Goal: Information Seeking & Learning: Learn about a topic

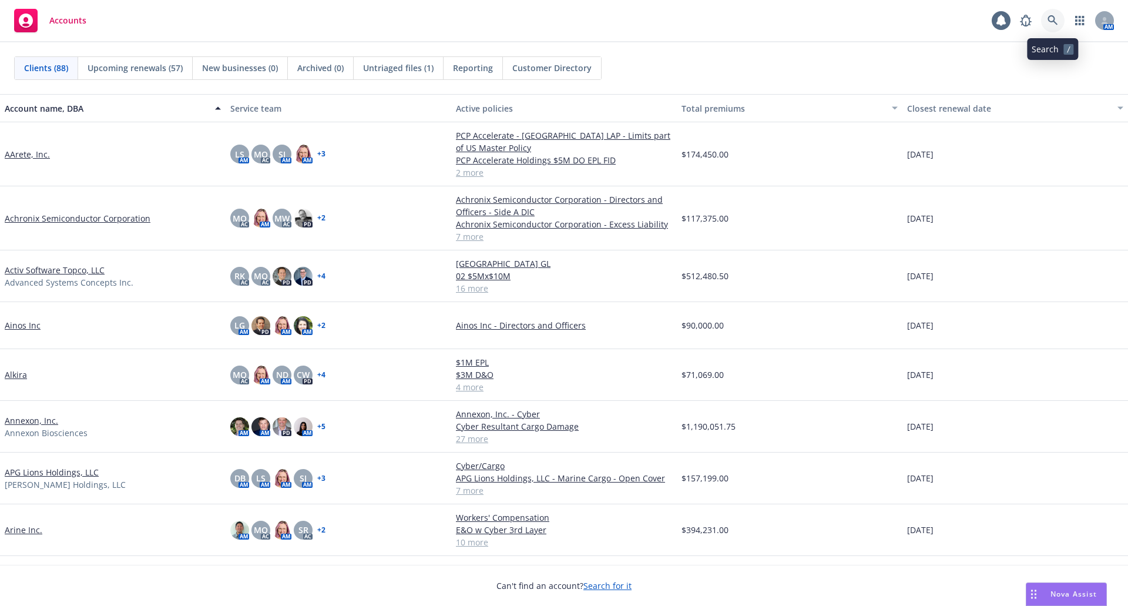
click at [1056, 22] on icon at bounding box center [1053, 20] width 11 height 11
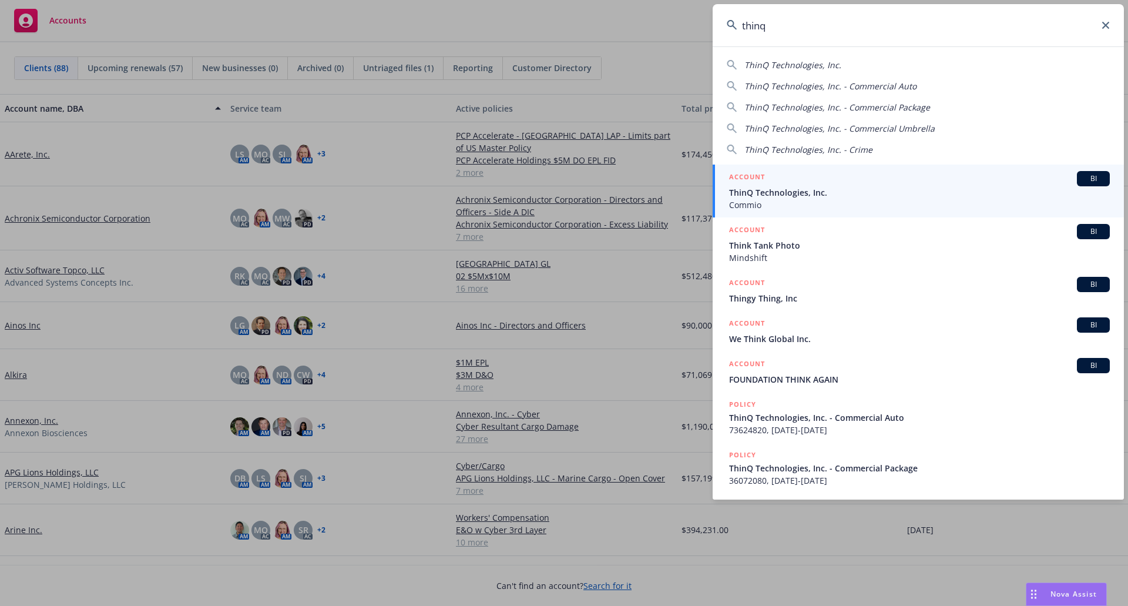
type input "thinq"
click at [844, 192] on span "ThinQ Technologies, Inc." at bounding box center [919, 192] width 381 height 12
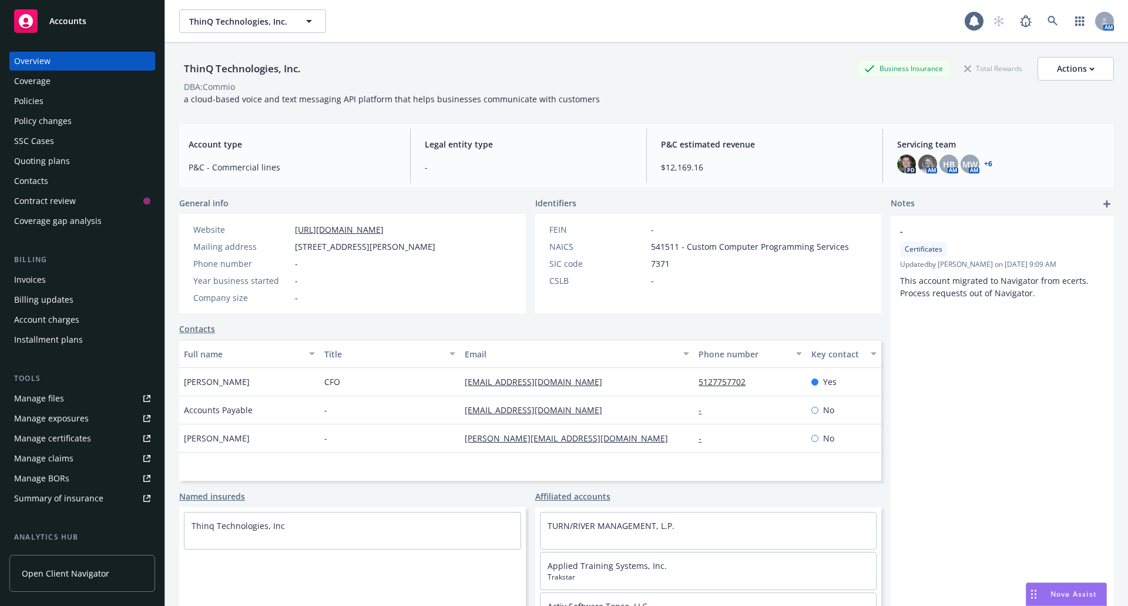
click at [984, 165] on link "+ 6" at bounding box center [988, 163] width 8 height 7
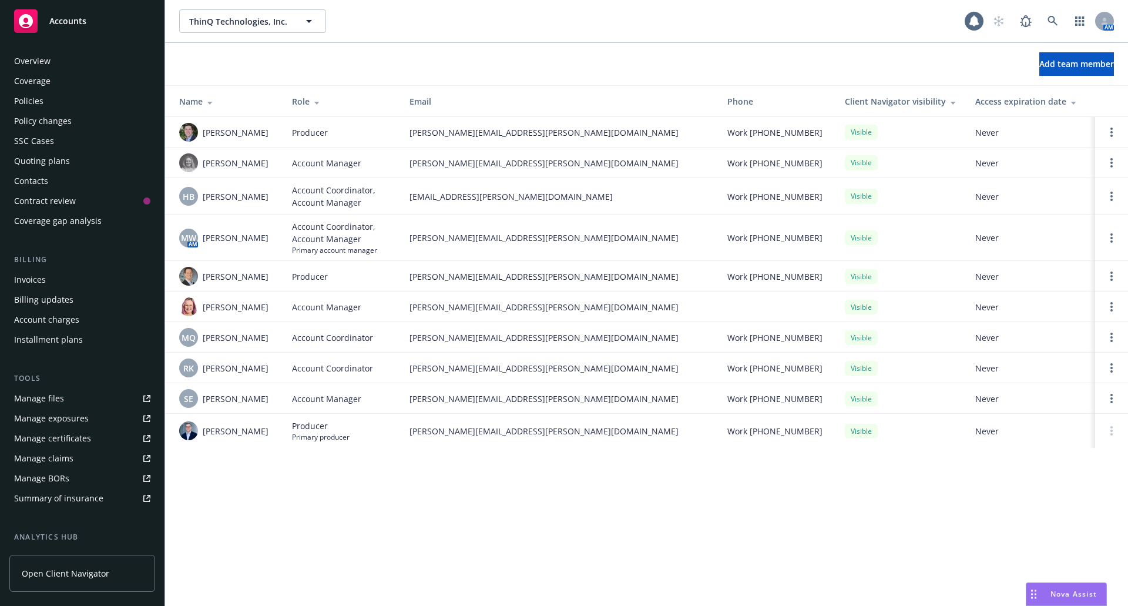
click at [48, 94] on div "Policies" at bounding box center [82, 101] width 136 height 19
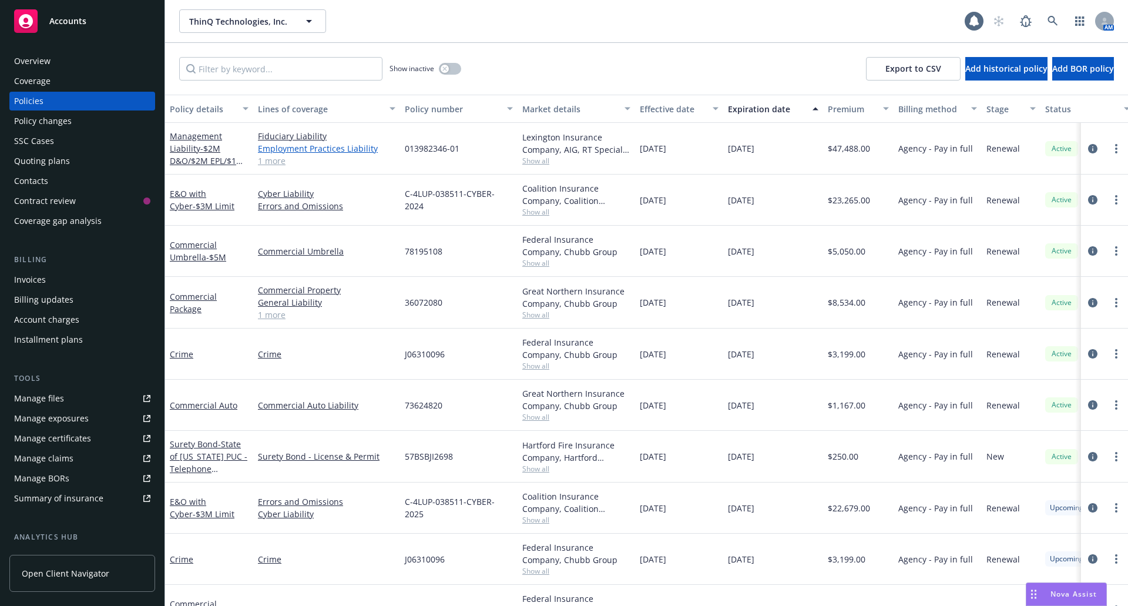
click at [280, 142] on link "Employment Practices Liability" at bounding box center [326, 148] width 137 height 12
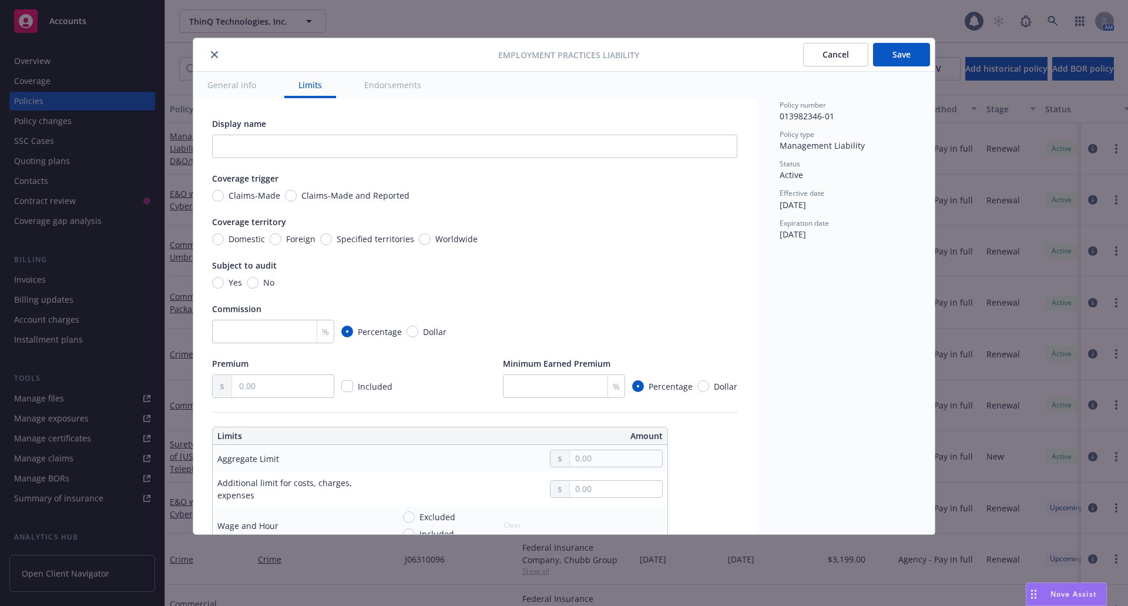
click at [213, 55] on icon "close" at bounding box center [214, 54] width 7 height 7
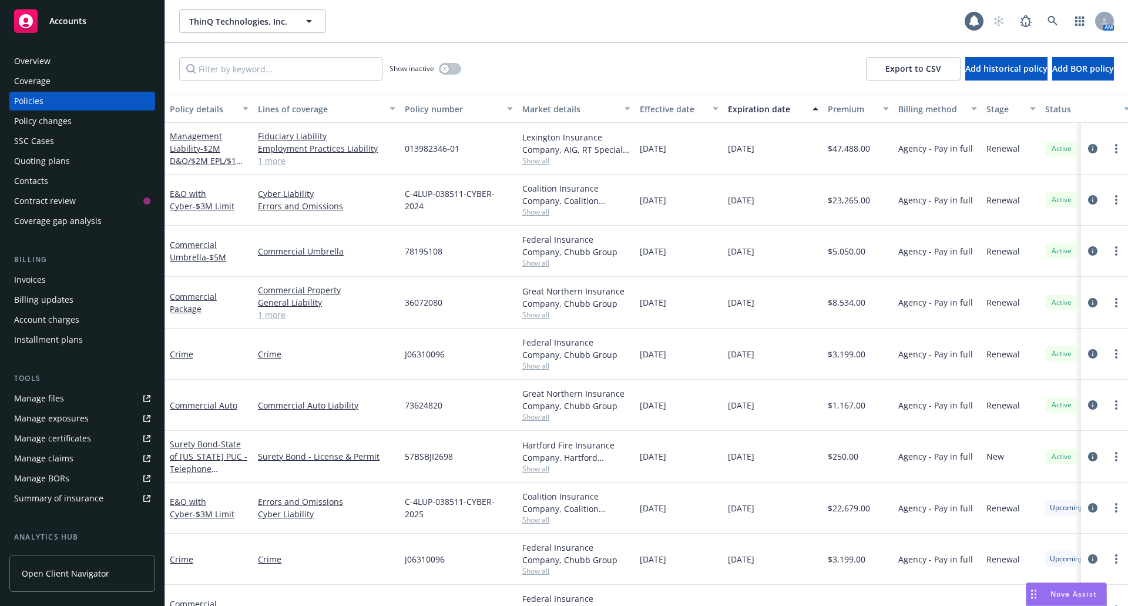
click at [271, 160] on link "1 more" at bounding box center [326, 161] width 137 height 12
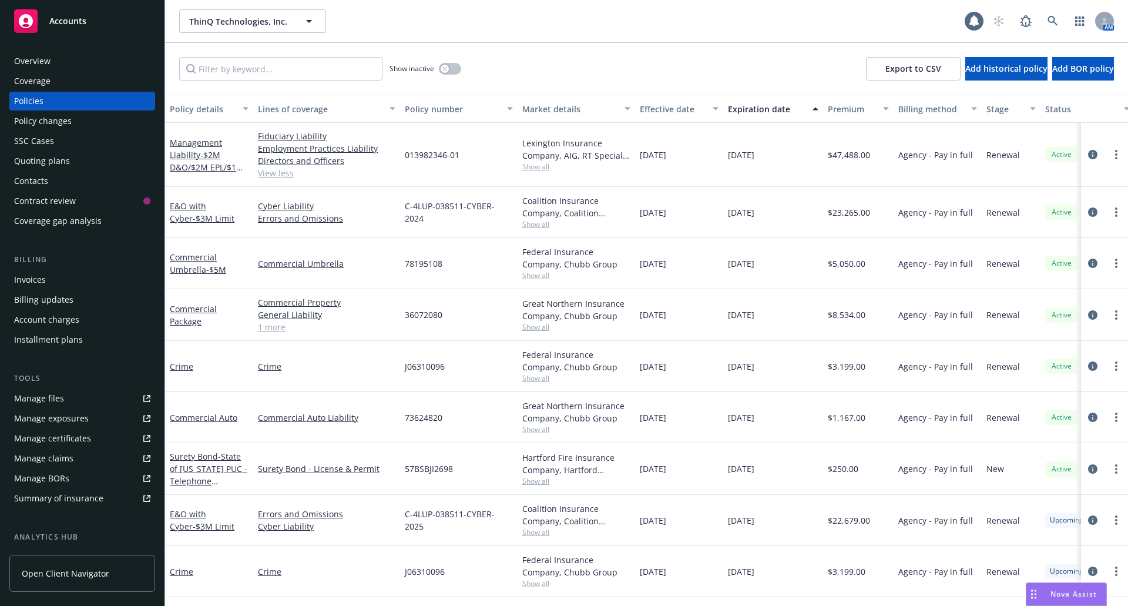
click at [28, 58] on div "Overview" at bounding box center [32, 61] width 36 height 19
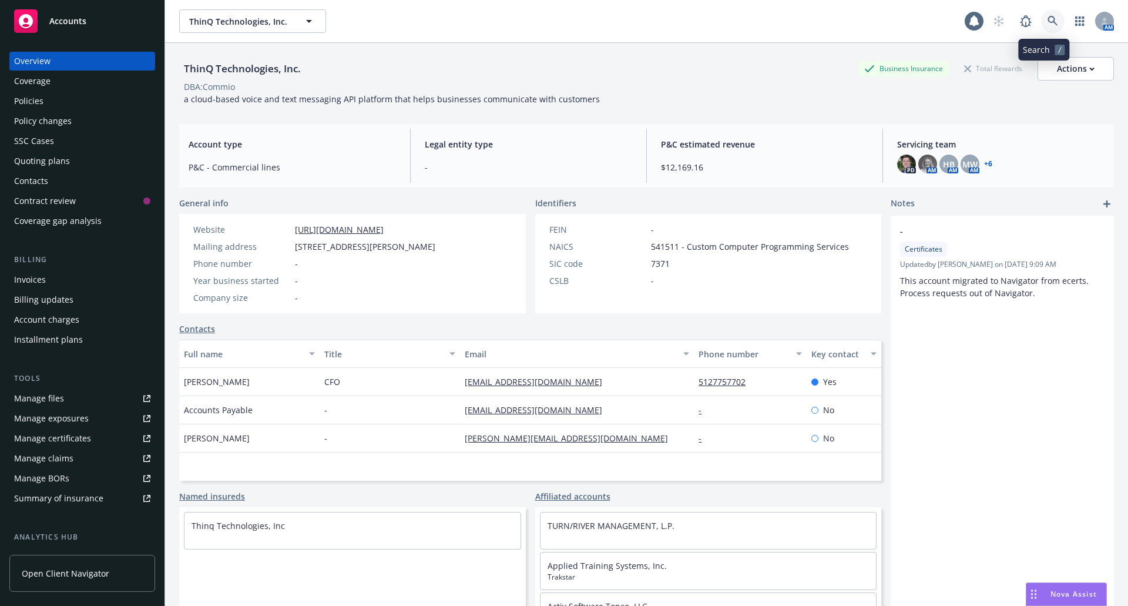
click at [1048, 21] on icon at bounding box center [1053, 21] width 10 height 10
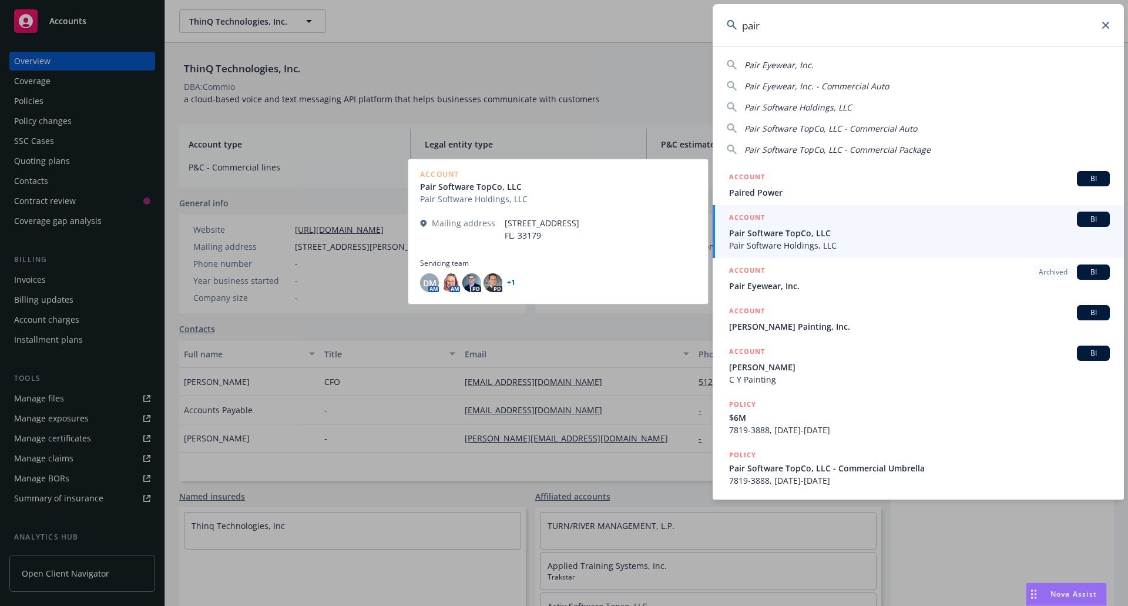
type input "pair"
click at [817, 229] on span "Pair Software TopCo, LLC" at bounding box center [919, 233] width 381 height 12
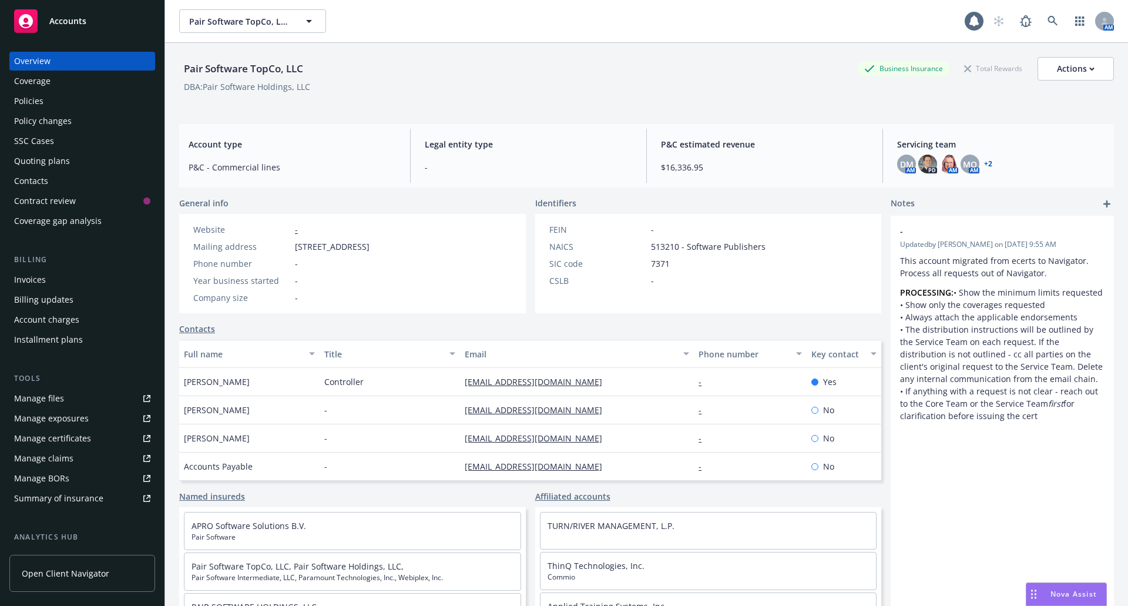
click at [19, 102] on div "Policies" at bounding box center [28, 101] width 29 height 19
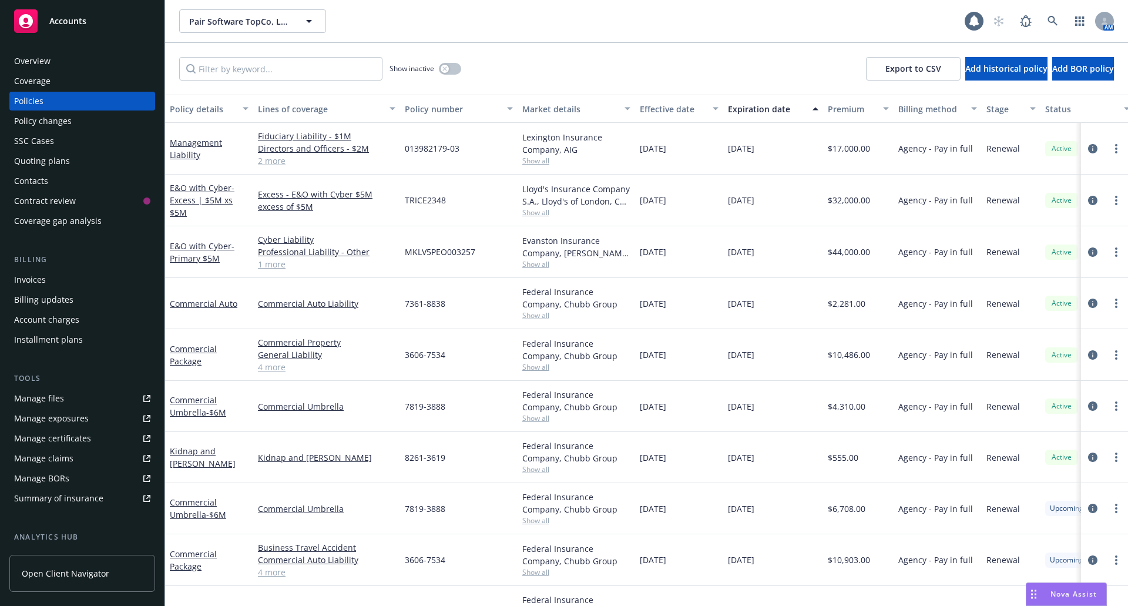
click at [260, 162] on link "2 more" at bounding box center [326, 161] width 137 height 12
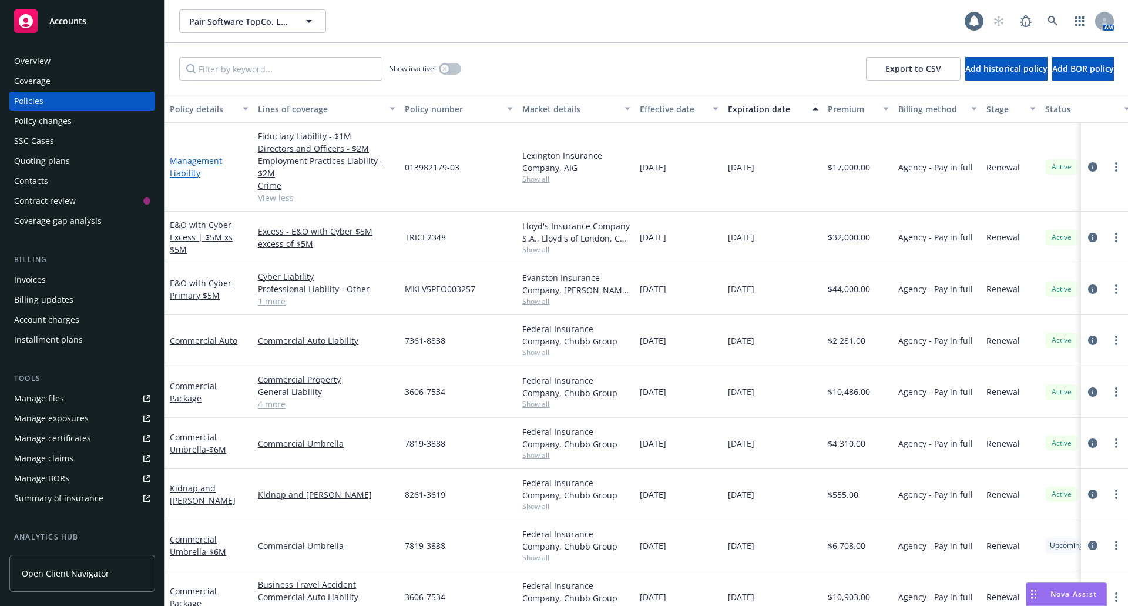
click at [189, 164] on link "Management Liability" at bounding box center [196, 167] width 52 height 24
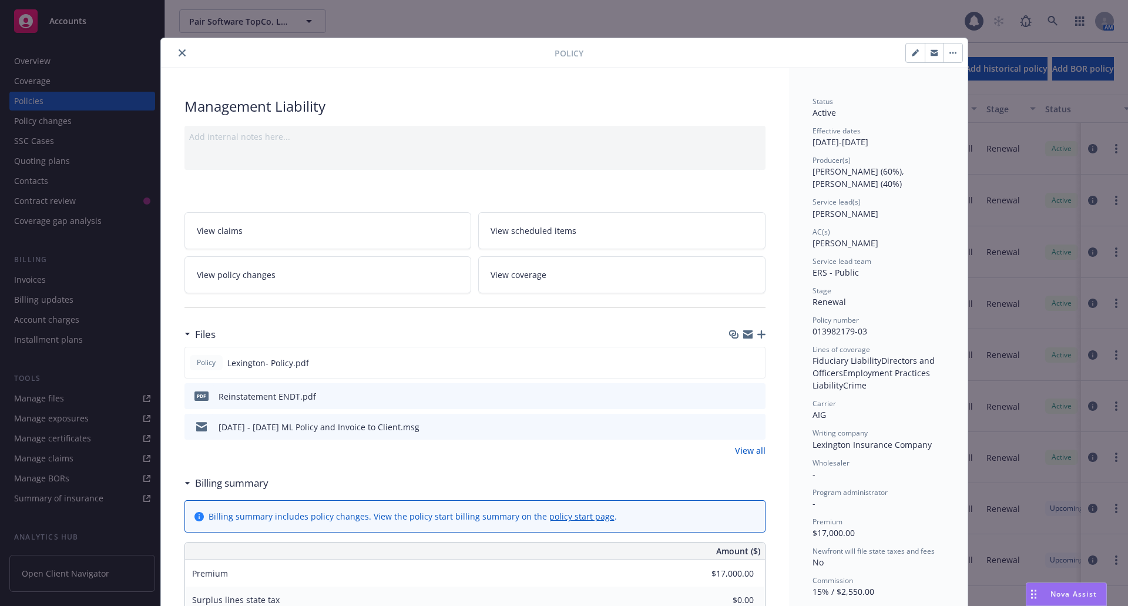
click at [179, 54] on icon "close" at bounding box center [182, 52] width 7 height 7
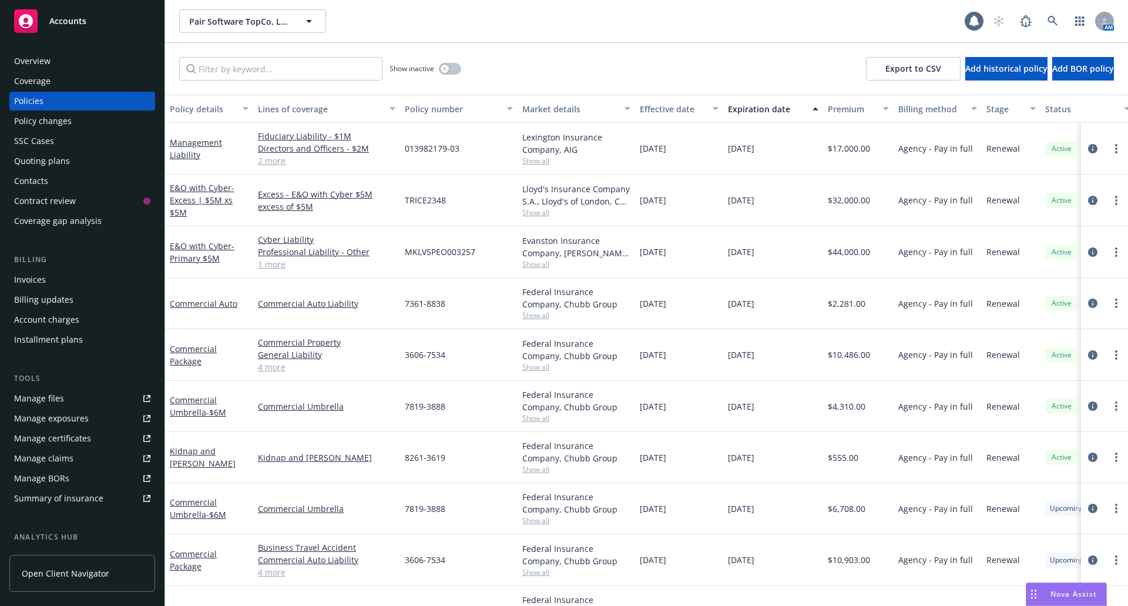
click at [71, 59] on div "Overview" at bounding box center [82, 61] width 136 height 19
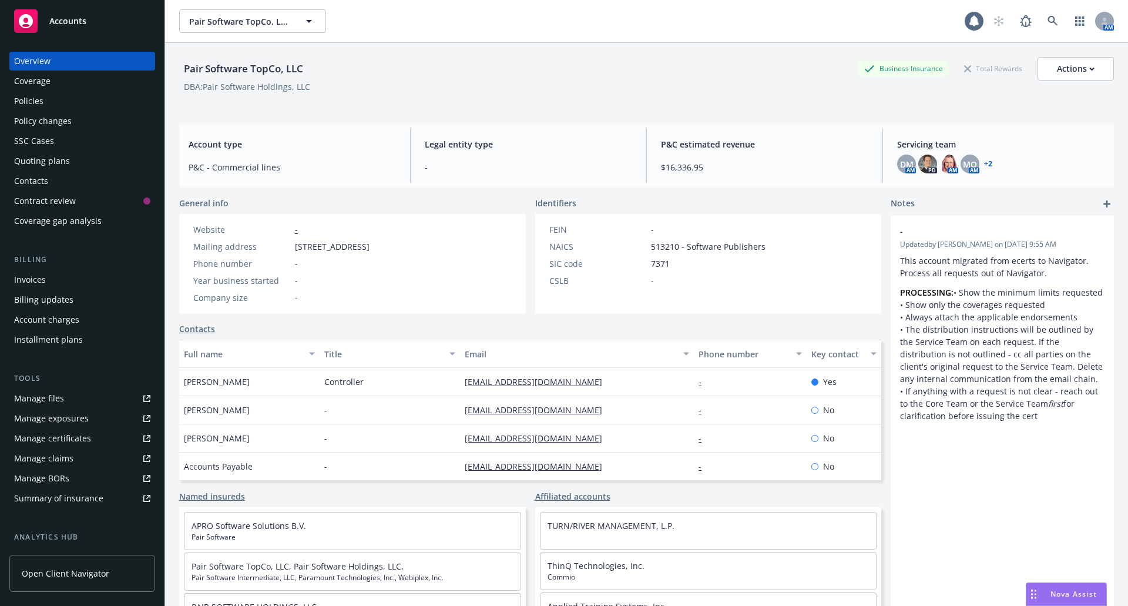
click at [79, 15] on div "Accounts" at bounding box center [82, 21] width 136 height 24
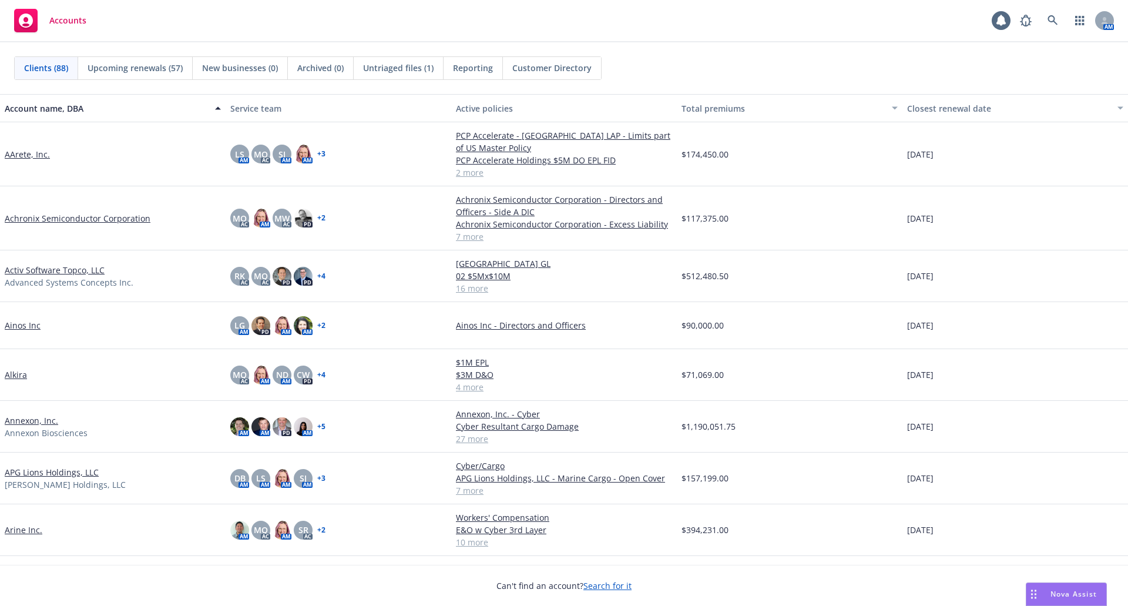
click at [23, 152] on link "AArete, Inc." at bounding box center [27, 154] width 45 height 12
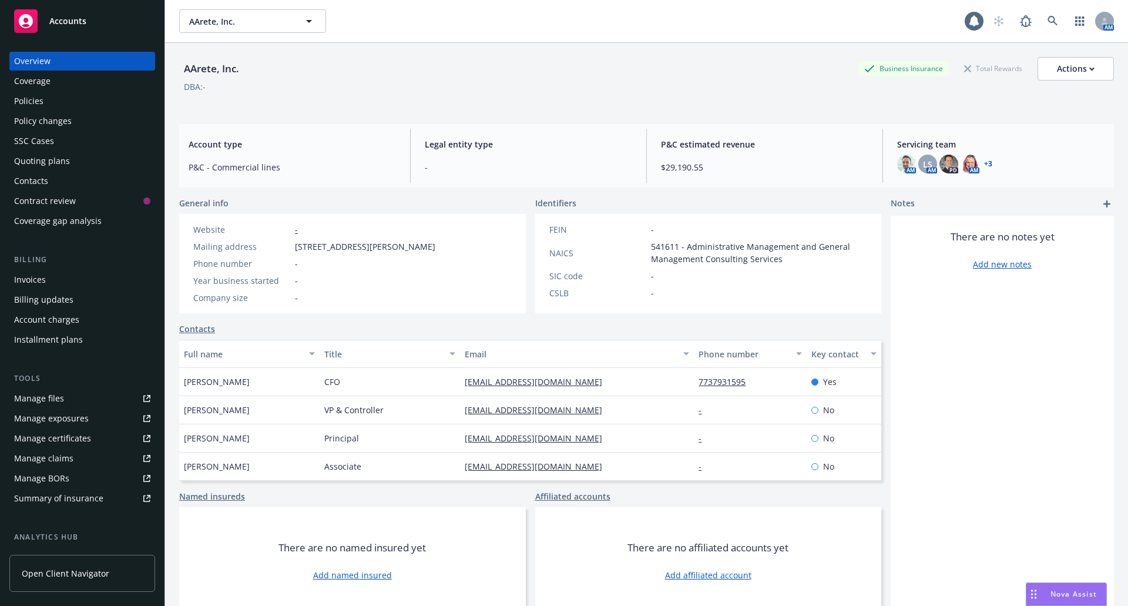
scroll to position [43, 0]
